Goal: Task Accomplishment & Management: Manage account settings

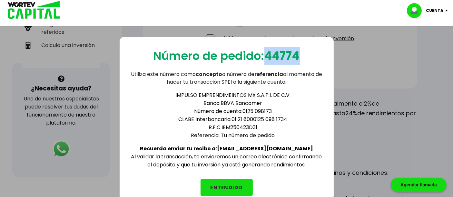
scroll to position [197, 0]
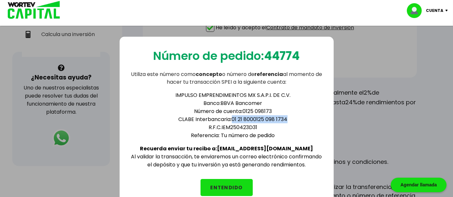
drag, startPoint x: 231, startPoint y: 119, endPoint x: 295, endPoint y: 122, distance: 63.6
click at [295, 122] on li "CLABE Interbancaria: 01 21 8000125 098 1734" at bounding box center [233, 119] width 181 height 8
click at [271, 133] on li "Referencia: Tu número de pedido" at bounding box center [233, 136] width 181 height 8
click at [222, 187] on button "ENTENDIDO" at bounding box center [226, 187] width 52 height 17
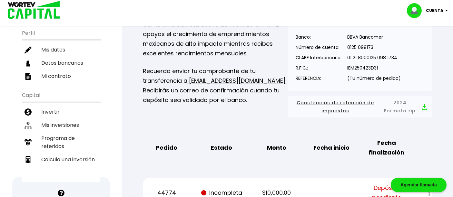
scroll to position [36, 0]
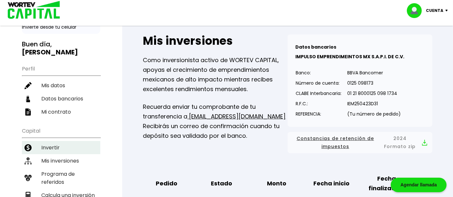
click at [52, 141] on li "Invertir" at bounding box center [61, 147] width 78 height 13
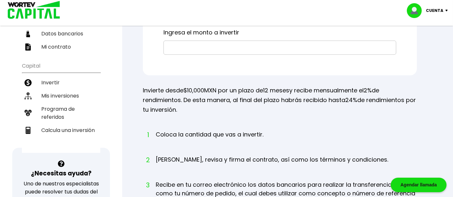
scroll to position [107, 0]
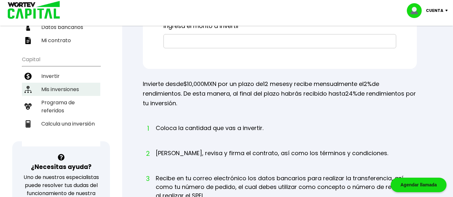
click at [54, 83] on li "Mis inversiones" at bounding box center [61, 89] width 78 height 13
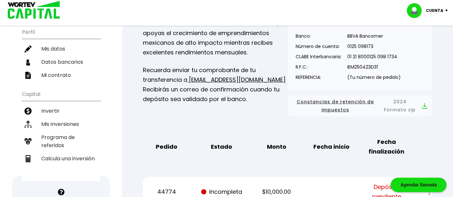
scroll to position [72, 0]
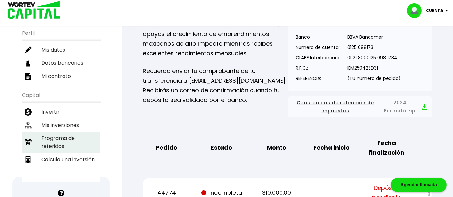
click at [52, 132] on li "Programa de referidos" at bounding box center [61, 142] width 78 height 21
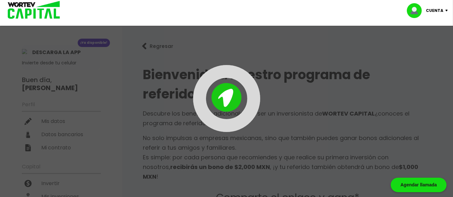
type input "[URL][DOMAIN_NAME]"
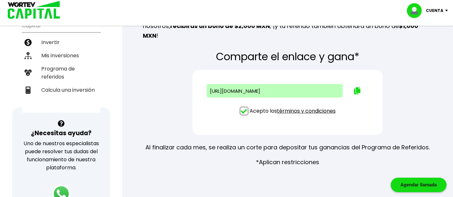
scroll to position [143, 0]
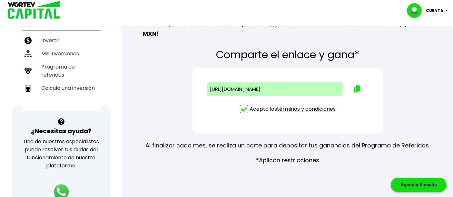
click at [321, 105] on link "términos y condiciones" at bounding box center [306, 108] width 59 height 7
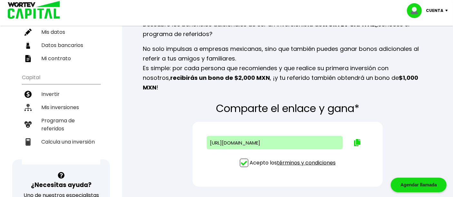
scroll to position [0, 0]
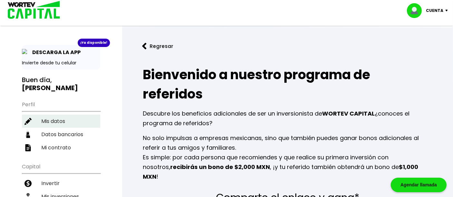
click at [52, 115] on li "Mis datos" at bounding box center [61, 121] width 78 height 13
select select "Mujer"
select select "Posgrado"
select select "PU"
select select "Banamex"
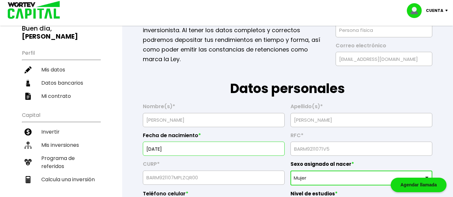
scroll to position [36, 0]
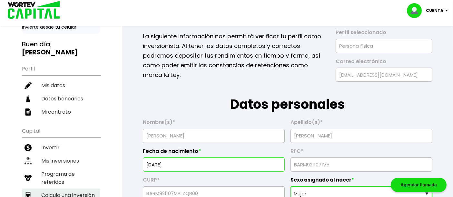
click at [79, 189] on li "Calcula una inversión" at bounding box center [61, 195] width 78 height 13
select select "1"
